Goal: Check status

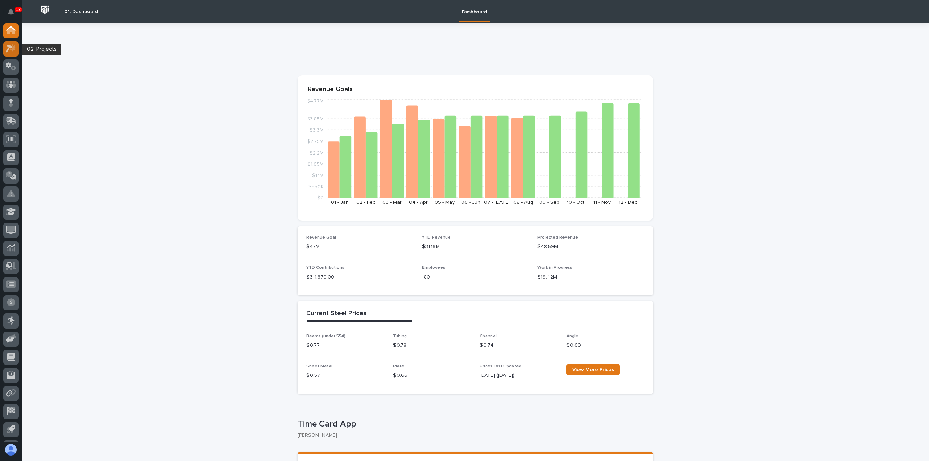
click at [16, 53] on div at bounding box center [10, 48] width 15 height 15
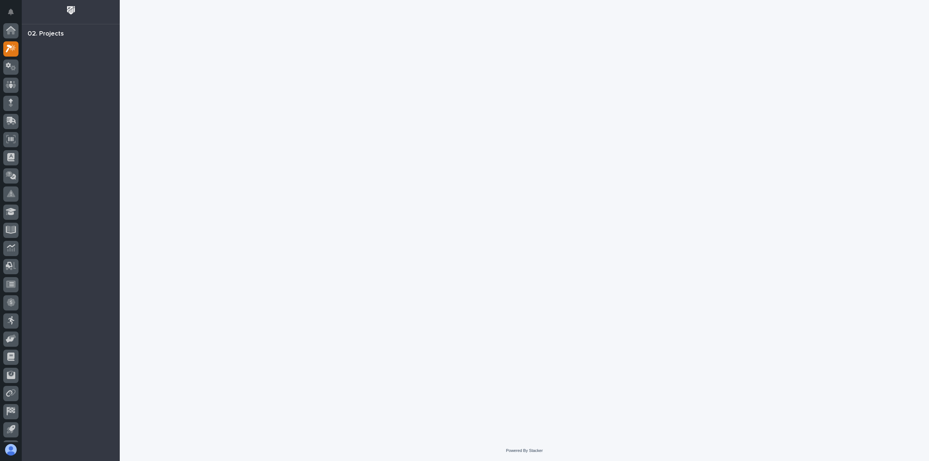
scroll to position [16, 0]
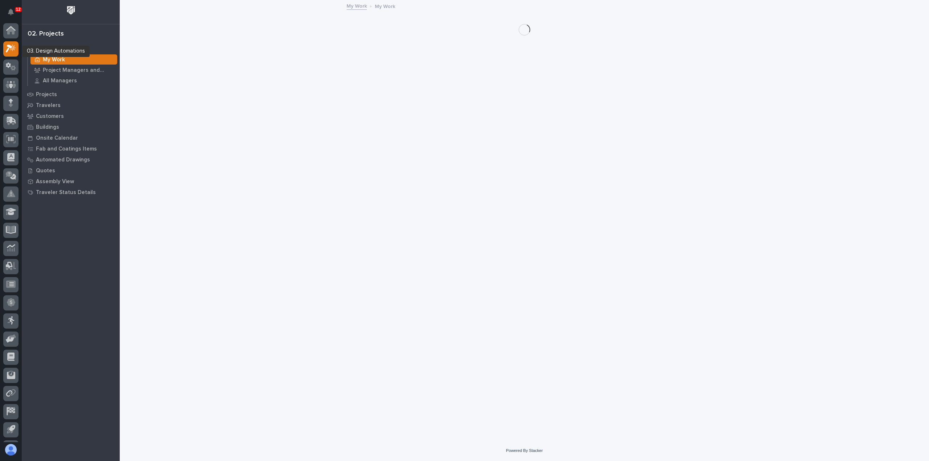
scroll to position [16, 0]
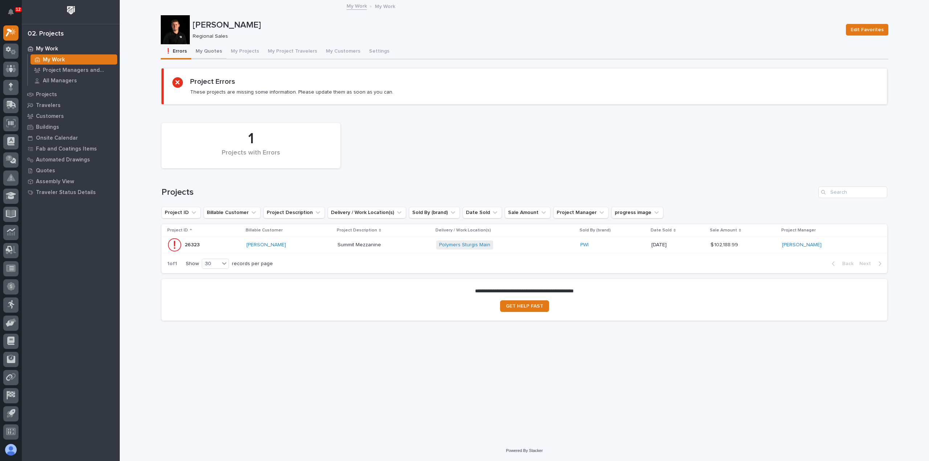
click at [210, 55] on button "My Quotes" at bounding box center [208, 51] width 35 height 15
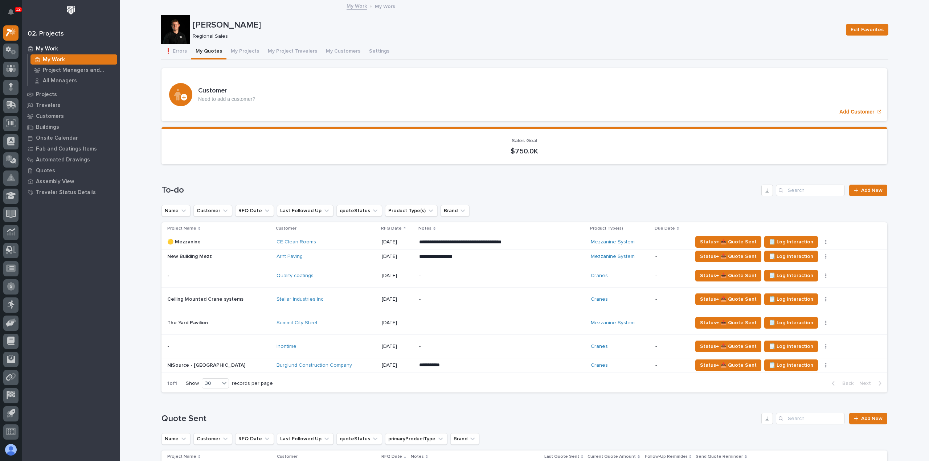
click at [811, 273] on div "Status→ 📤 Quote Sent 🗒️ Log Interaction Status→ ❌ PWI Declined 🚩 Edit Flags Sta…" at bounding box center [783, 276] width 183 height 12
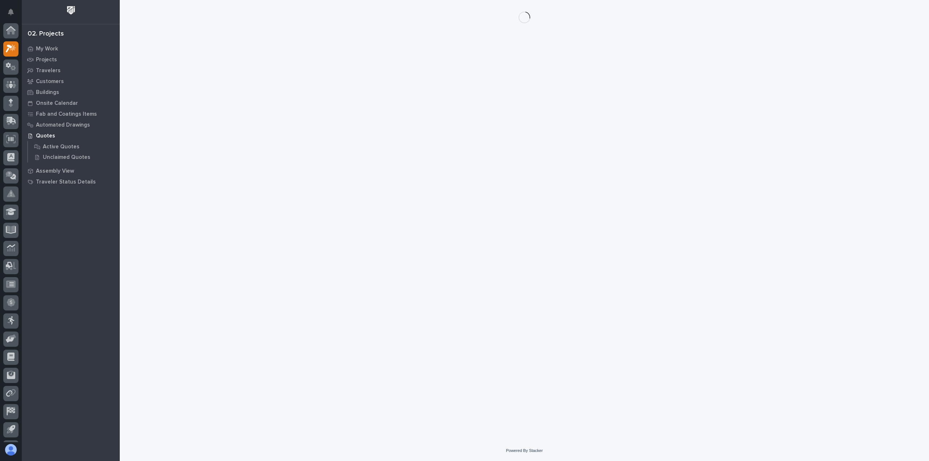
scroll to position [16, 0]
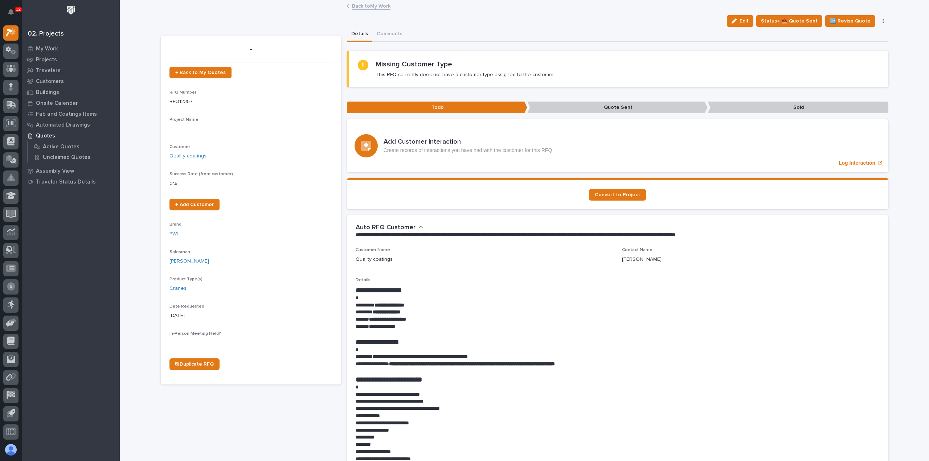
click at [369, 5] on link "Back to My Work" at bounding box center [371, 5] width 38 height 8
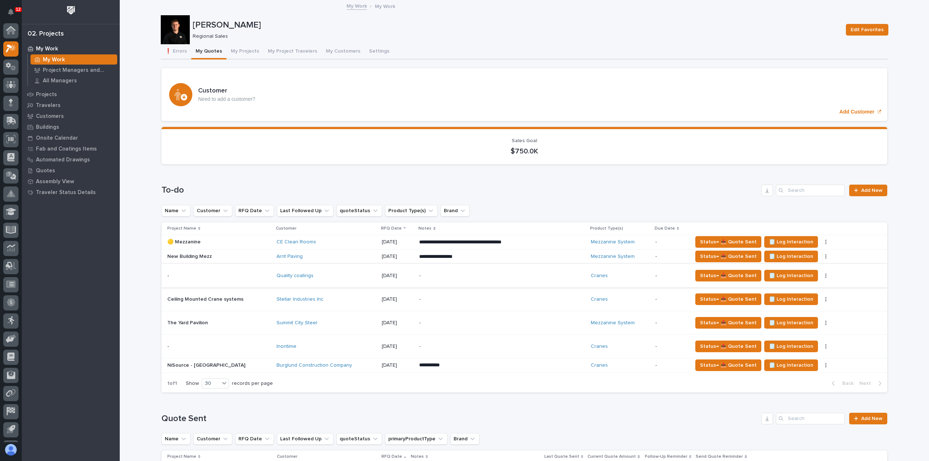
scroll to position [16, 0]
click at [825, 275] on icon "button" at bounding box center [825, 275] width 1 height 5
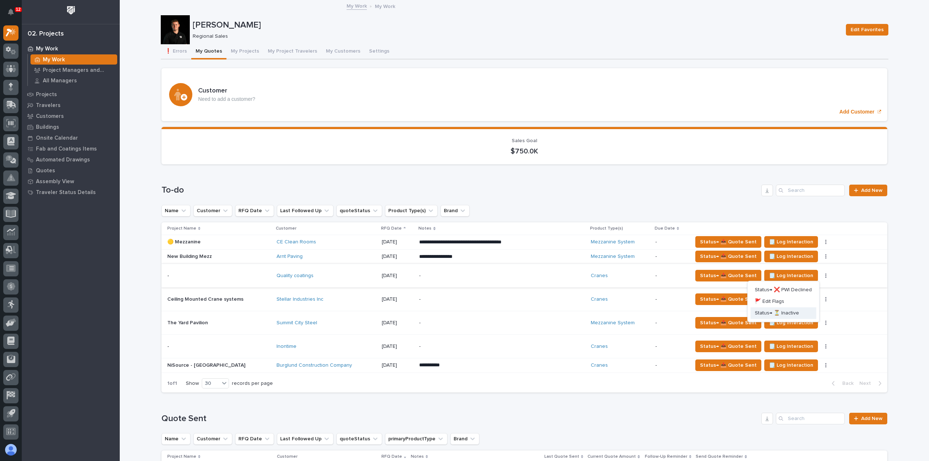
click at [795, 312] on span "Status→ ⏳ Inactive" at bounding box center [777, 313] width 44 height 9
